Goal: Task Accomplishment & Management: Manage account settings

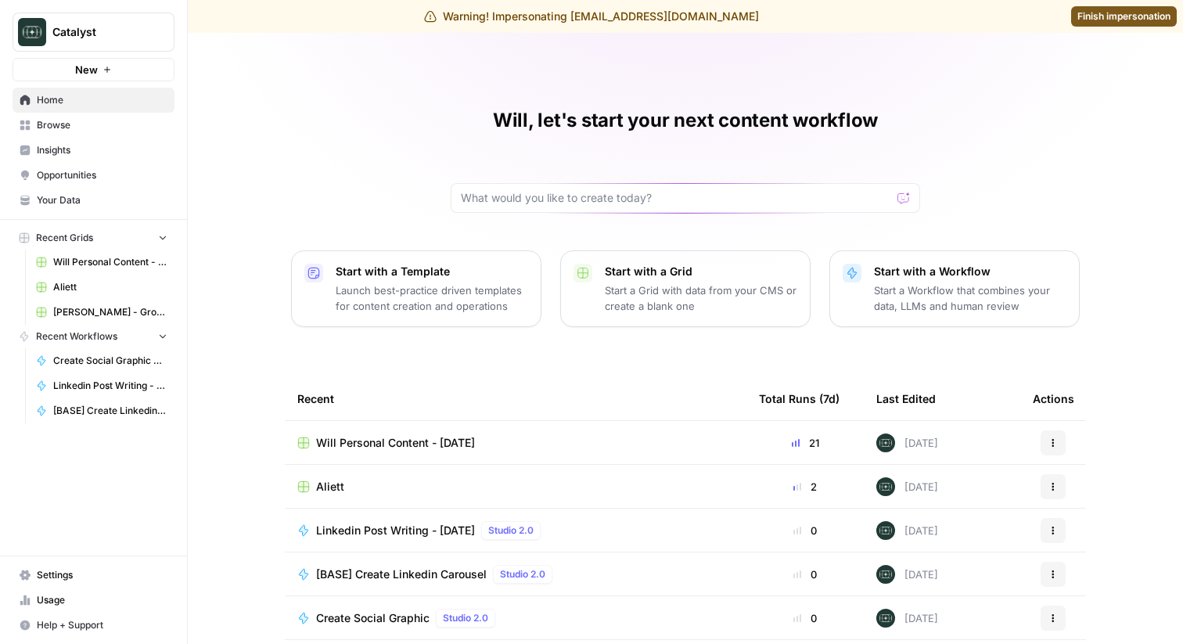
click at [51, 576] on span "Settings" at bounding box center [102, 575] width 131 height 14
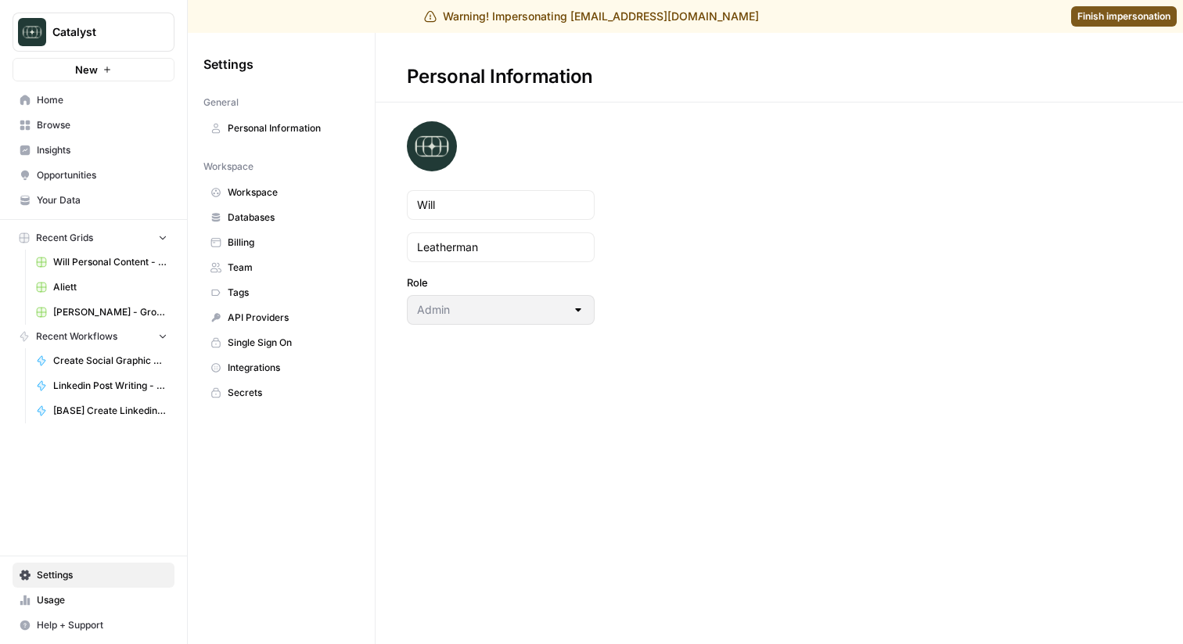
click at [275, 258] on link "Team" at bounding box center [281, 267] width 156 height 25
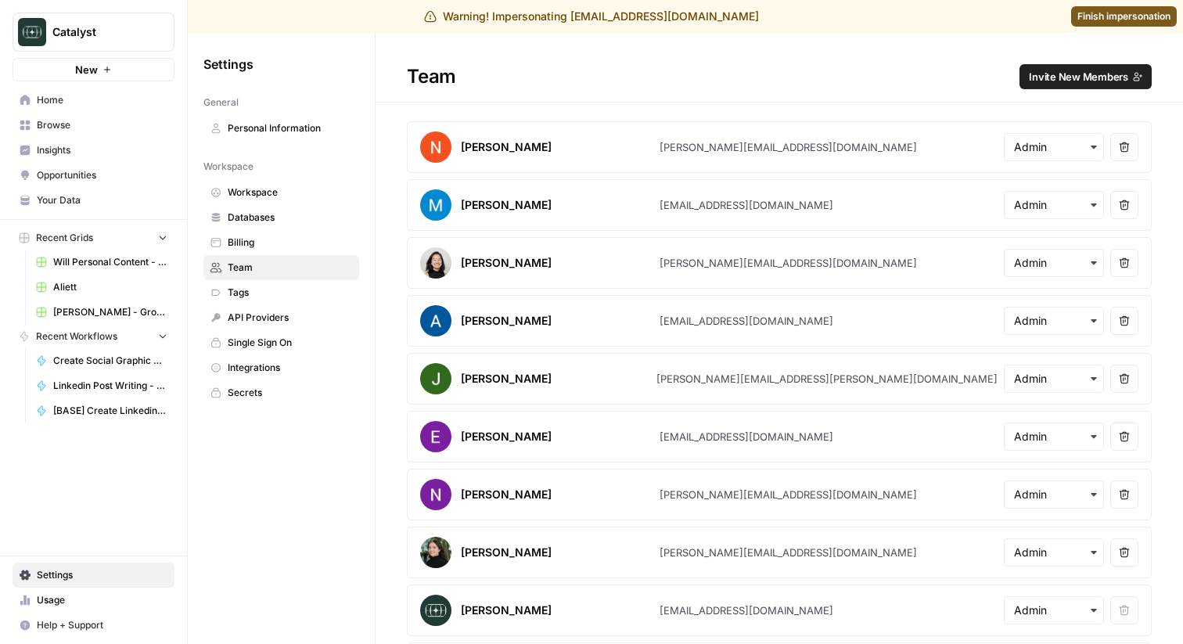
click at [1035, 81] on span "Invite New Members" at bounding box center [1077, 77] width 99 height 16
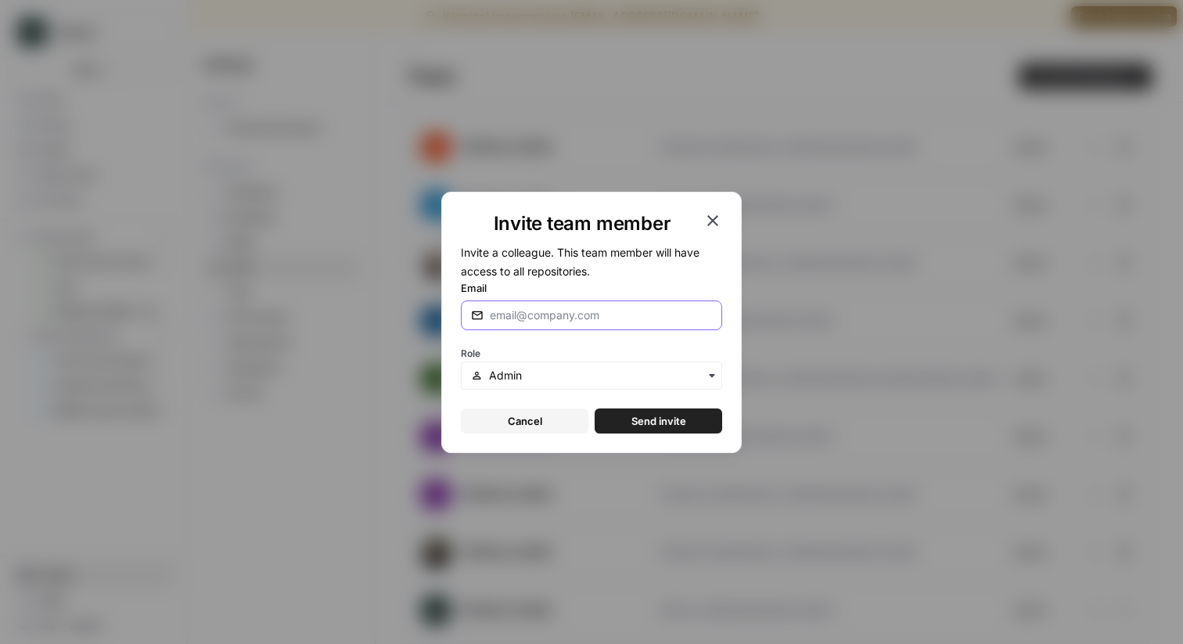
click at [612, 317] on input "Email" at bounding box center [601, 315] width 222 height 16
type input "[PERSON_NAME][EMAIL_ADDRESS][DOMAIN_NAME]"
click at [621, 418] on button "Send invite" at bounding box center [657, 420] width 127 height 25
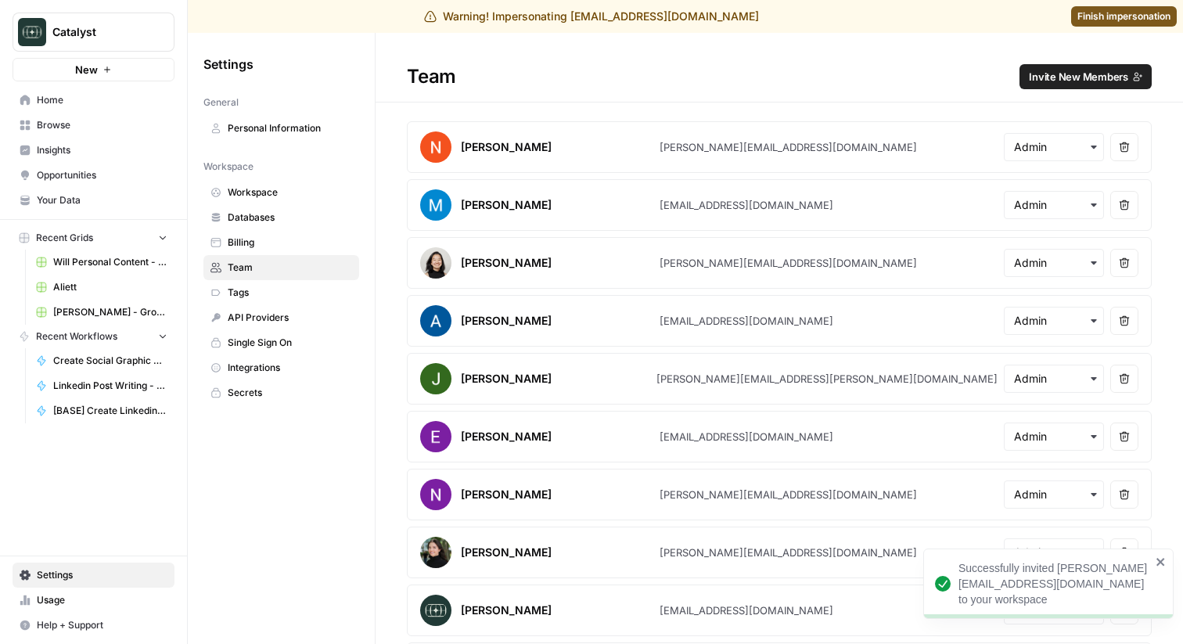
click at [1144, 24] on link "Finish impersonation" at bounding box center [1124, 16] width 106 height 20
